Goal: Find specific fact

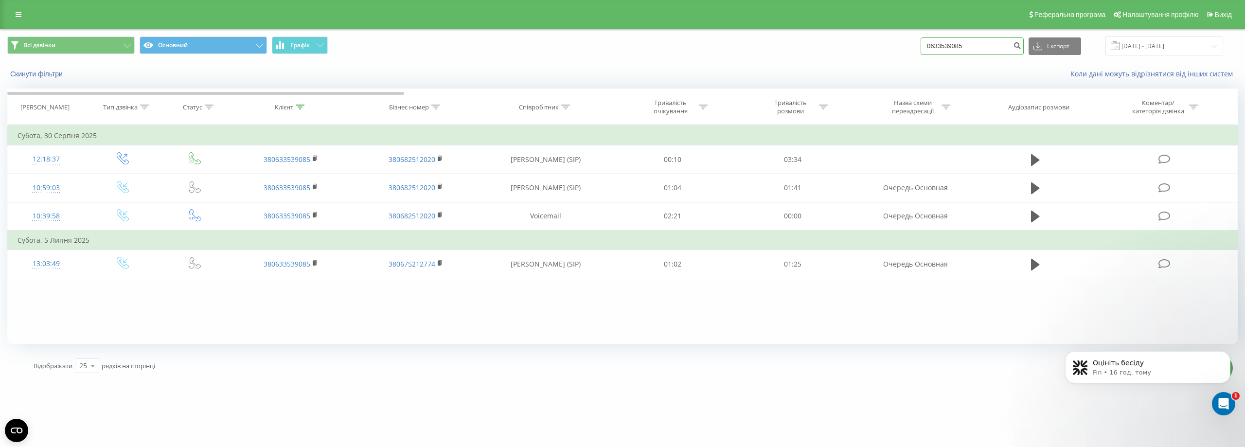
drag, startPoint x: 984, startPoint y: 48, endPoint x: 875, endPoint y: 54, distance: 109.1
click at [875, 54] on div "Всі дзвінки Основний Графік 0633539085 Експорт .csv .xls .xlsx [DATE] - [DATE]" at bounding box center [622, 45] width 1230 height 19
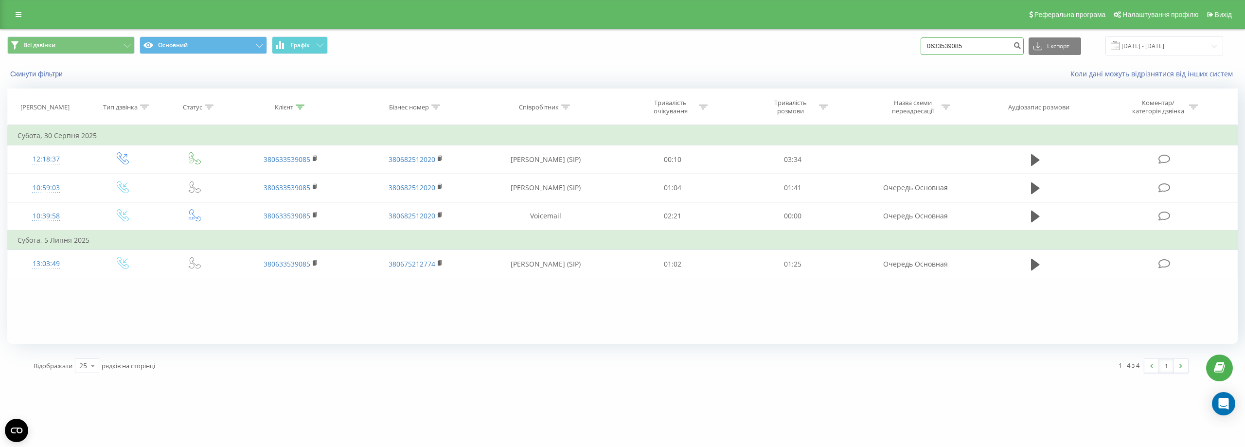
drag, startPoint x: 982, startPoint y: 41, endPoint x: 885, endPoint y: 49, distance: 98.1
click at [885, 49] on div "Всі дзвінки Основний Графік 0633539085 Експорт .csv .xls .xlsx [DATE] - [DATE]" at bounding box center [622, 45] width 1230 height 19
